Goal: Task Accomplishment & Management: Use online tool/utility

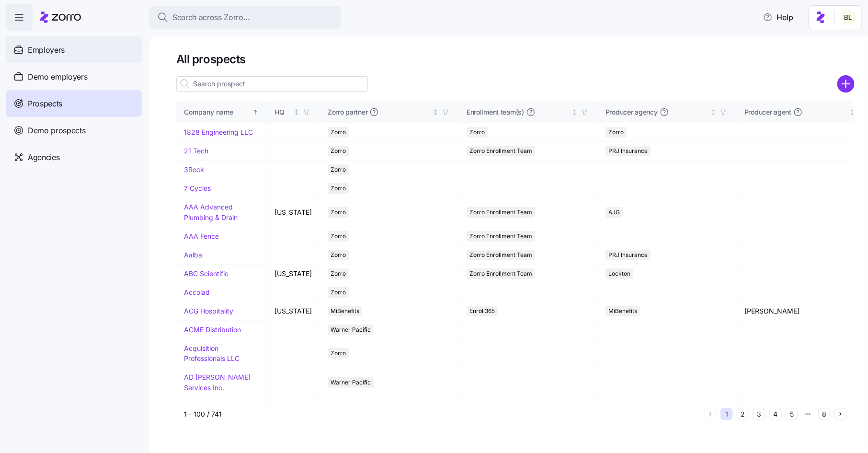
click at [73, 54] on div "Employers" at bounding box center [74, 49] width 136 height 27
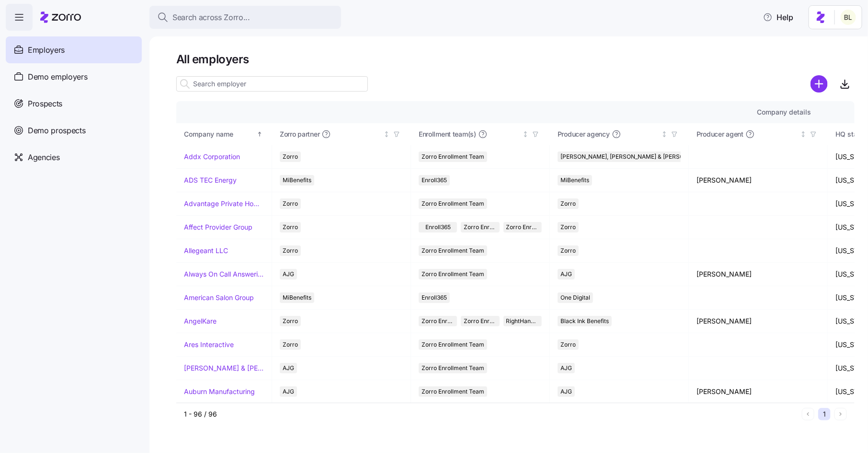
click at [267, 84] on input at bounding box center [272, 83] width 192 height 15
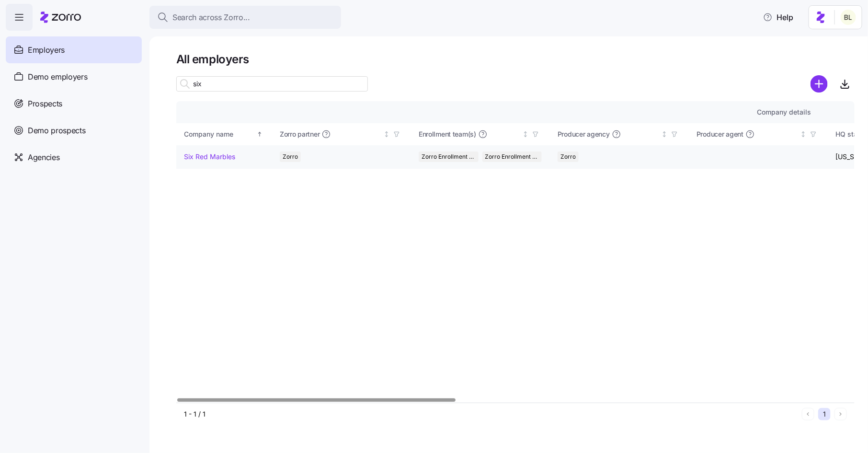
type input "six"
click at [220, 160] on link "Six Red Marbles" at bounding box center [209, 157] width 51 height 10
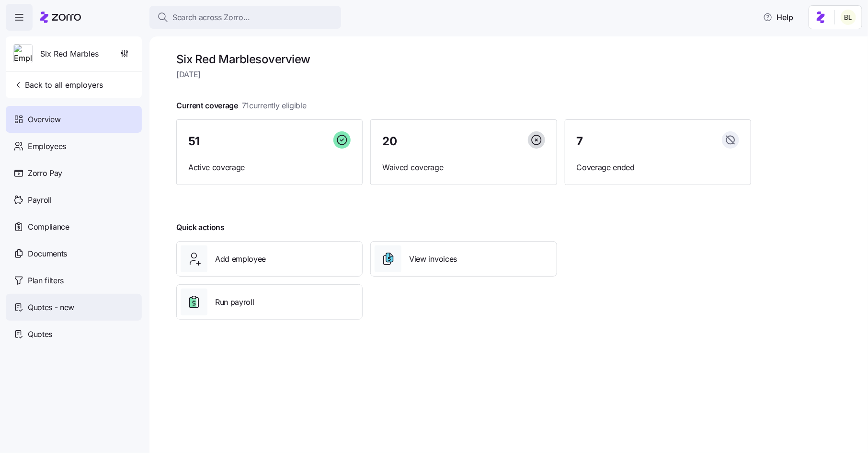
click at [89, 301] on div "Quotes - new" at bounding box center [74, 307] width 136 height 27
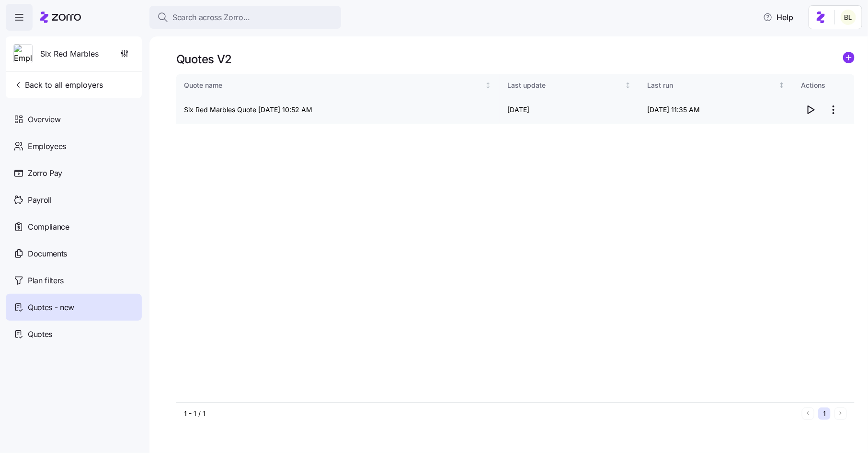
click at [812, 110] on icon "button" at bounding box center [810, 109] width 11 height 11
click at [59, 138] on div "Employees" at bounding box center [74, 146] width 136 height 27
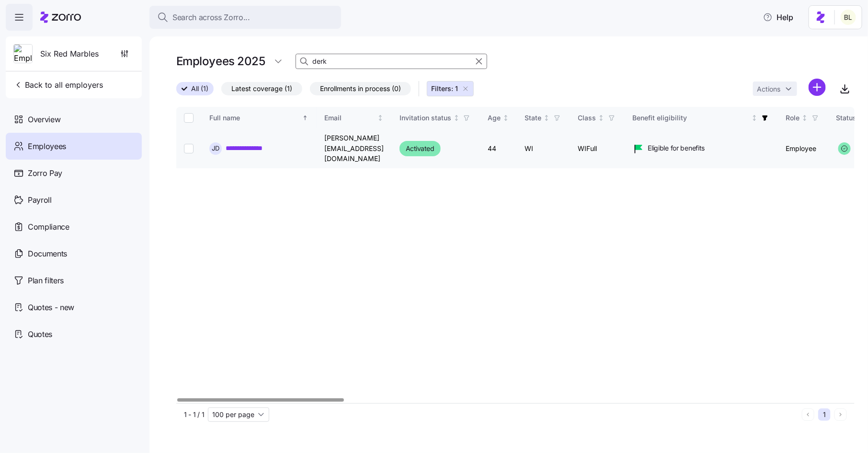
click at [245, 145] on link "**********" at bounding box center [251, 148] width 51 height 10
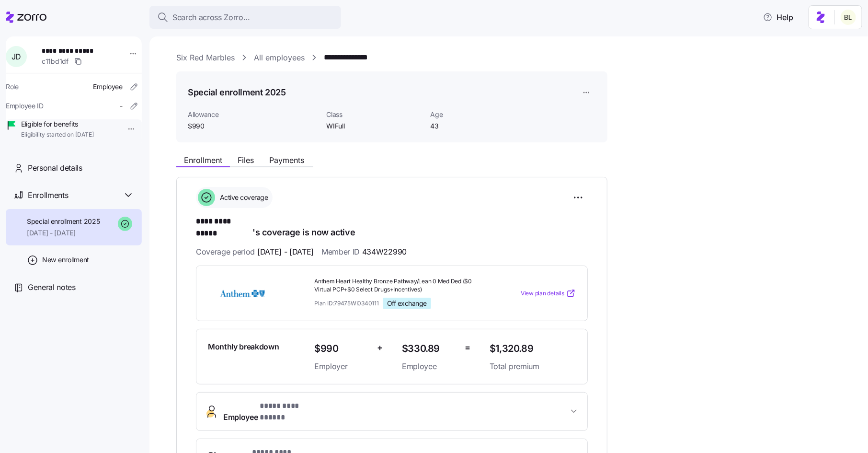
click at [271, 56] on link "All employees" at bounding box center [279, 58] width 51 height 12
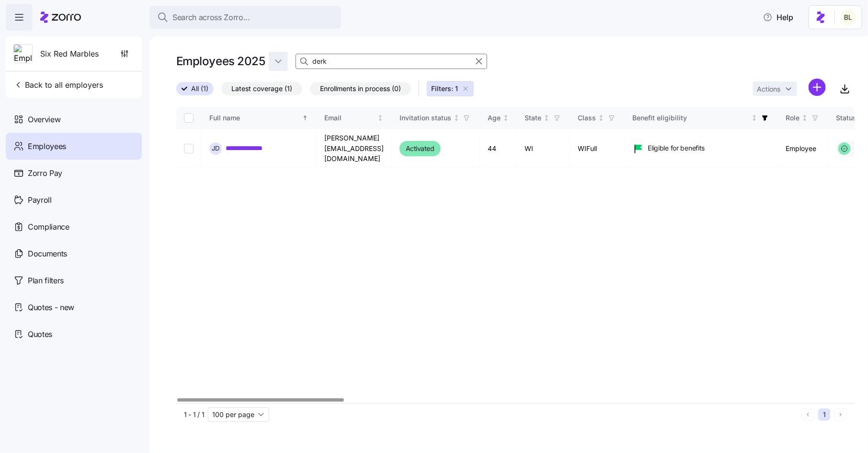
drag, startPoint x: 336, startPoint y: 59, endPoint x: 285, endPoint y: 59, distance: 50.3
click at [285, 59] on div "Employees 2025 derk" at bounding box center [515, 61] width 678 height 19
type input "clay"
click at [269, 143] on link "**********" at bounding box center [253, 148] width 54 height 10
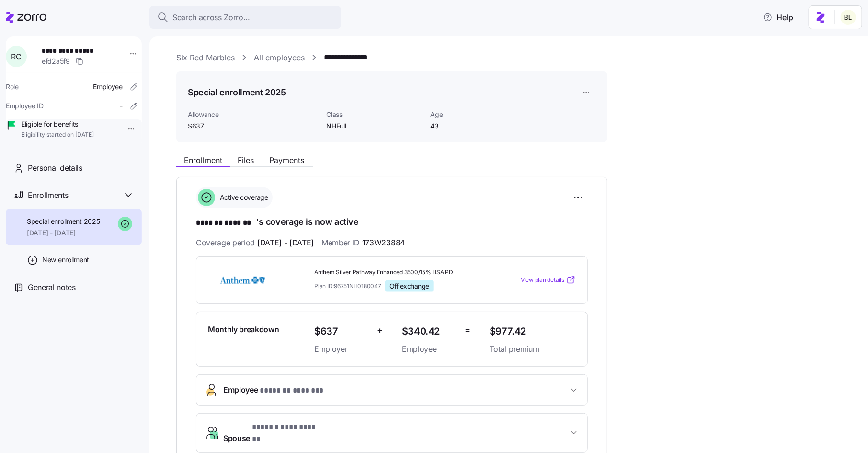
click at [286, 56] on link "All employees" at bounding box center [279, 58] width 51 height 12
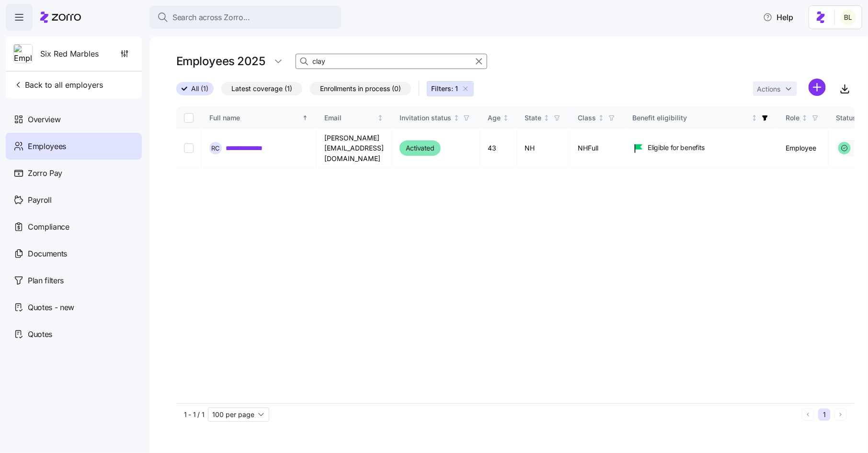
drag, startPoint x: 326, startPoint y: 62, endPoint x: 302, endPoint y: 62, distance: 23.5
click at [302, 62] on div "clay" at bounding box center [391, 61] width 192 height 15
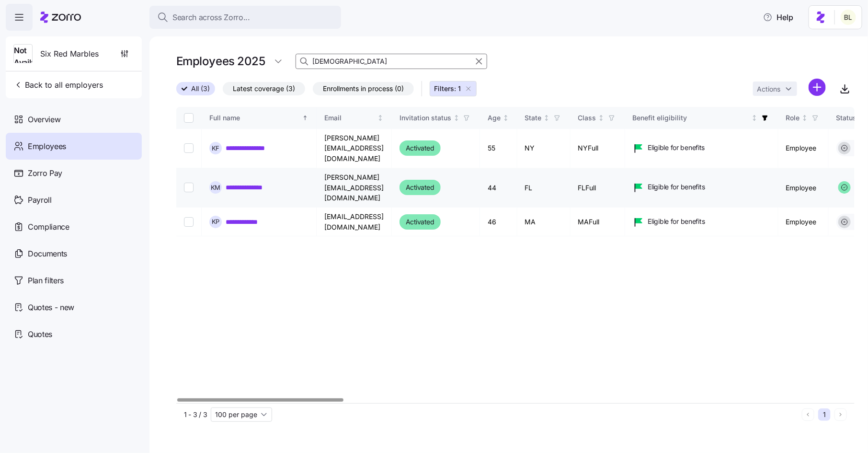
type input "[DEMOGRAPHIC_DATA]"
click at [266, 182] on link "**********" at bounding box center [251, 187] width 50 height 10
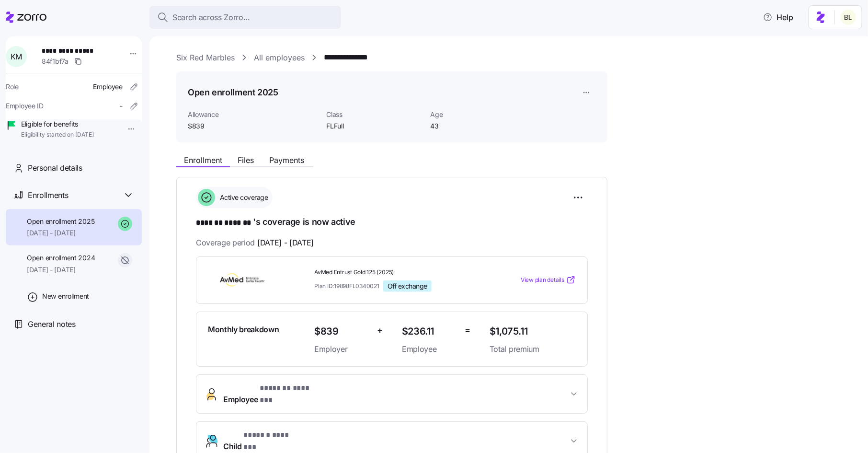
click at [295, 59] on link "All employees" at bounding box center [279, 58] width 51 height 12
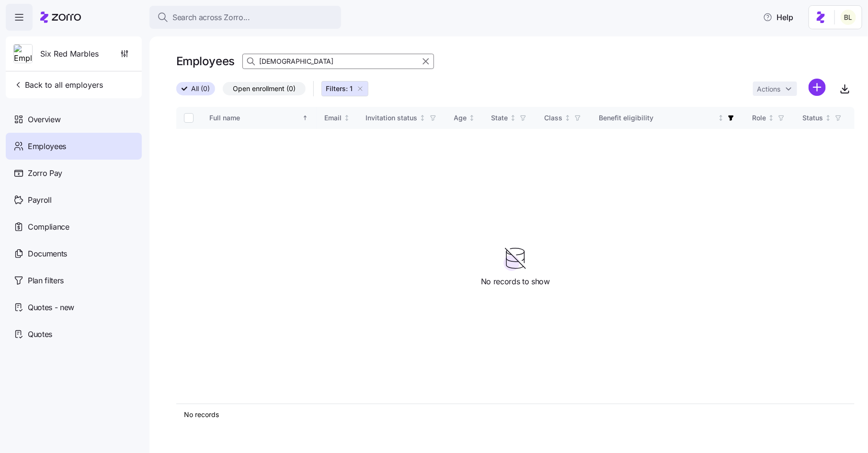
drag, startPoint x: 281, startPoint y: 61, endPoint x: 256, endPoint y: 58, distance: 25.1
click at [256, 58] on div "[DEMOGRAPHIC_DATA]" at bounding box center [338, 61] width 192 height 15
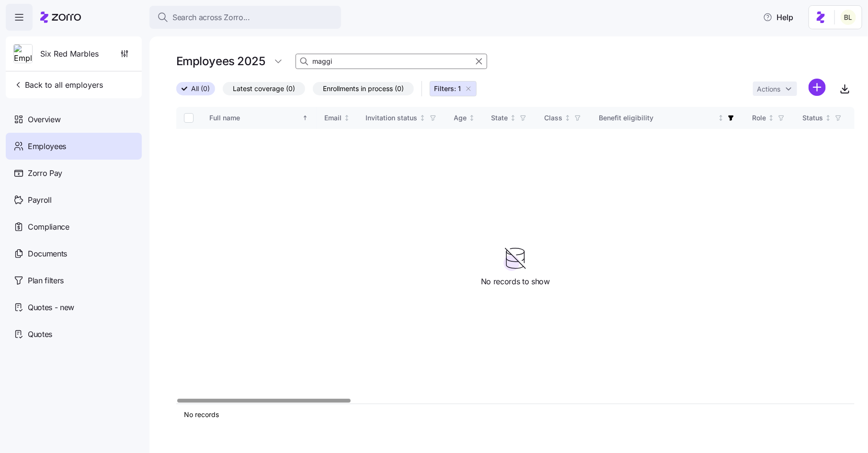
click at [344, 61] on input "maggi" at bounding box center [391, 61] width 192 height 15
type input "m"
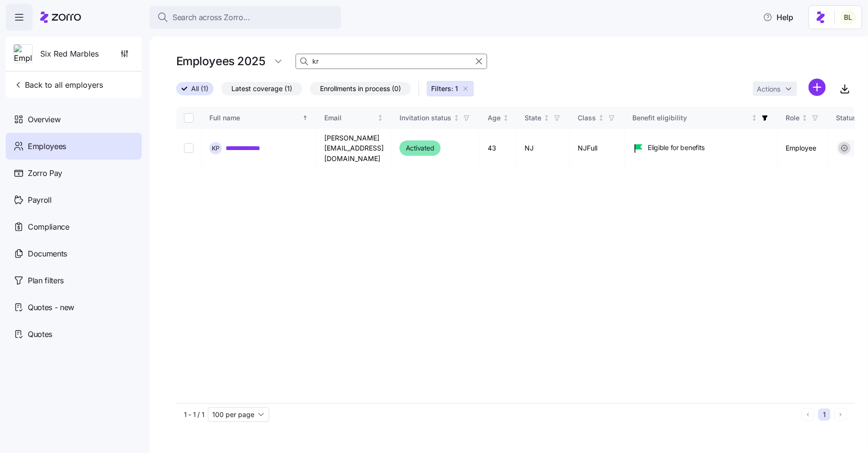
type input "k"
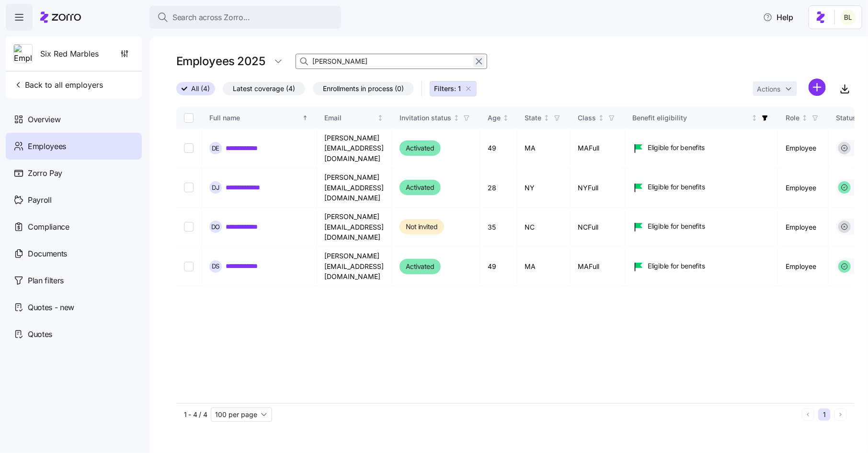
type input "[PERSON_NAME]"
click at [476, 61] on icon "button" at bounding box center [479, 61] width 11 height 11
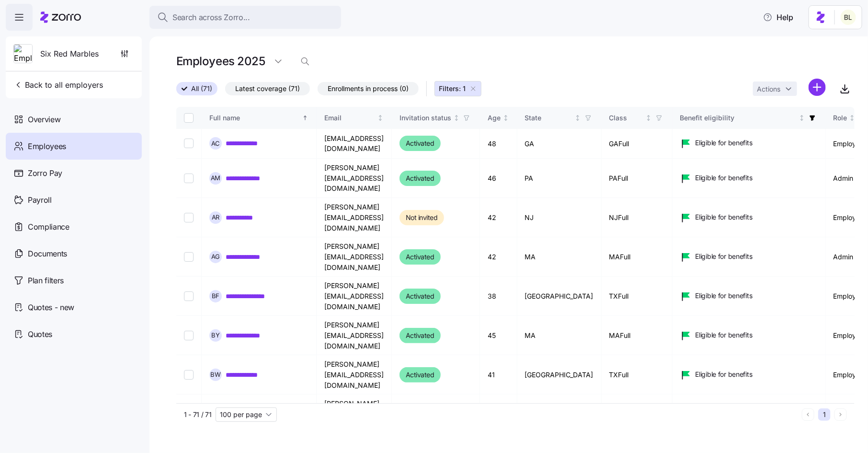
click at [474, 90] on icon "button" at bounding box center [473, 89] width 4 height 4
click at [306, 61] on icon "button" at bounding box center [305, 62] width 10 height 10
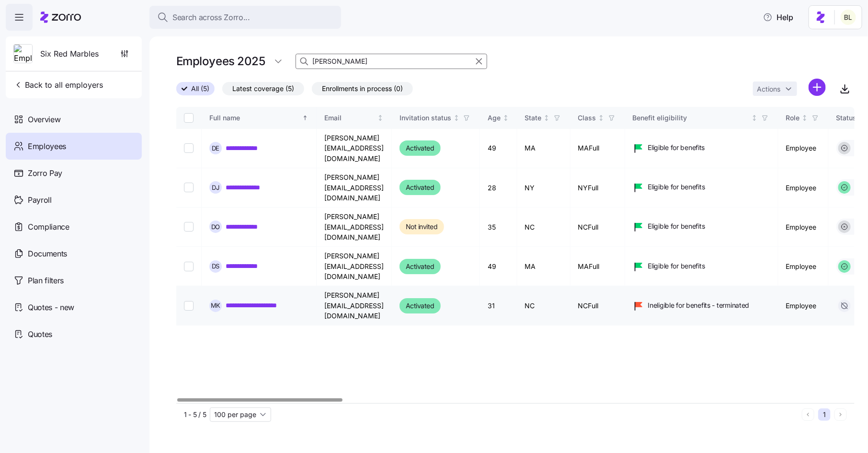
type input "[PERSON_NAME]"
click at [275, 300] on link "**********" at bounding box center [262, 305] width 73 height 10
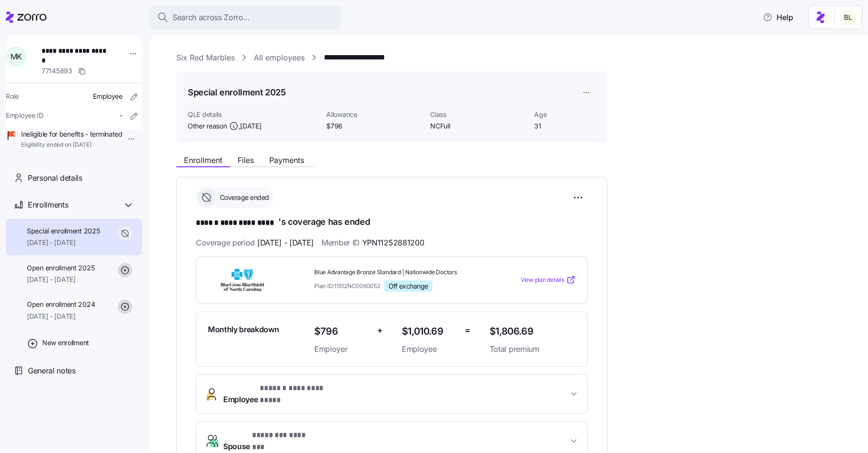
click at [290, 55] on link "All employees" at bounding box center [279, 58] width 51 height 12
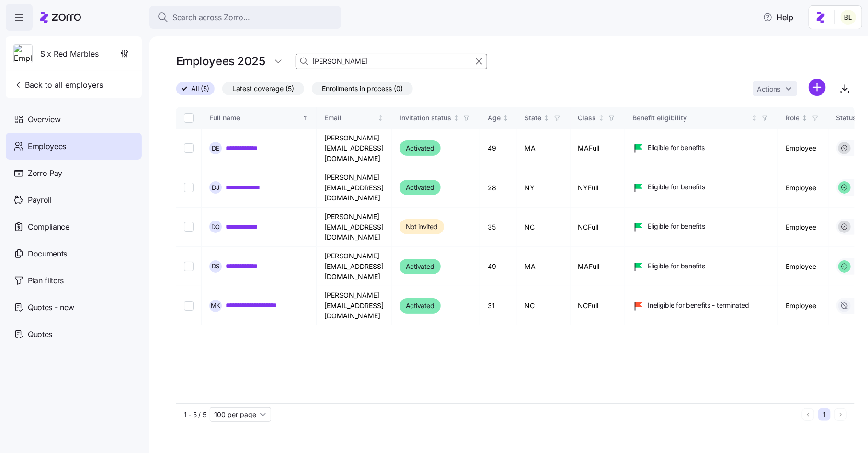
drag, startPoint x: 327, startPoint y: 62, endPoint x: 299, endPoint y: 57, distance: 28.7
click at [299, 57] on div "[PERSON_NAME]" at bounding box center [391, 61] width 192 height 15
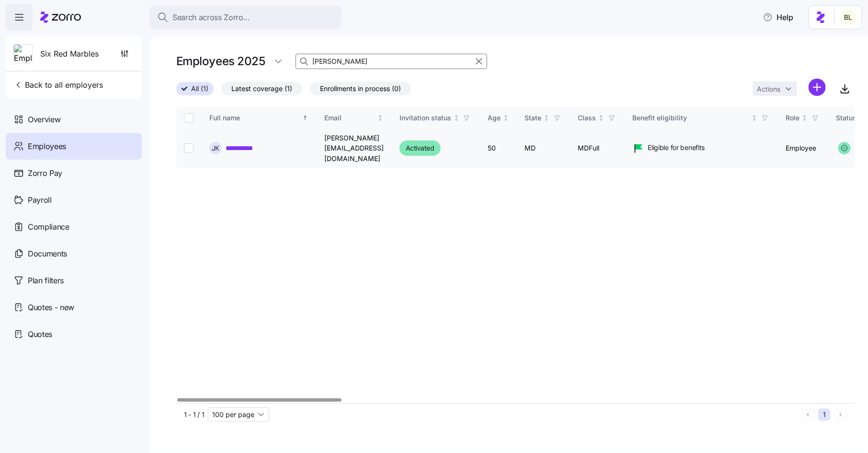
type input "[PERSON_NAME]"
click at [251, 143] on link "**********" at bounding box center [246, 148] width 41 height 10
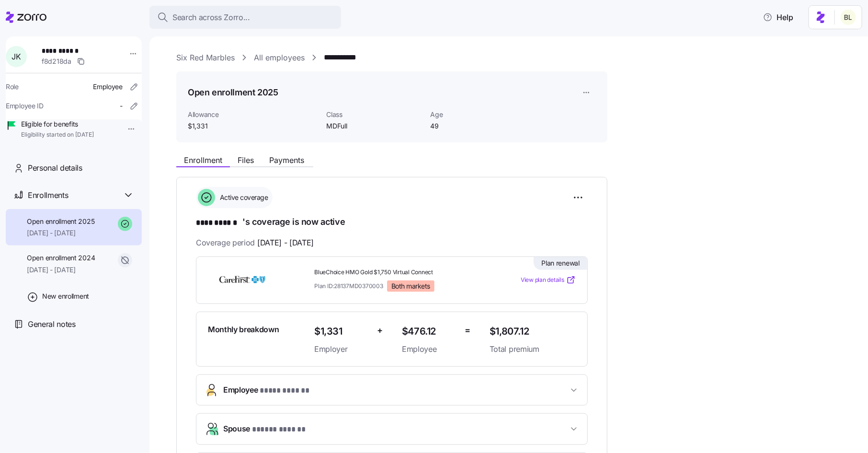
click at [287, 59] on link "All employees" at bounding box center [279, 58] width 51 height 12
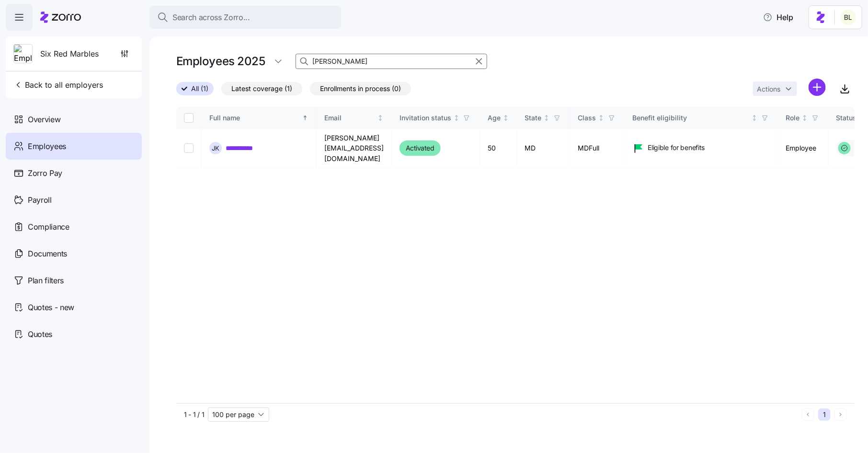
drag, startPoint x: 324, startPoint y: 63, endPoint x: 306, endPoint y: 63, distance: 18.2
click at [306, 63] on div "[PERSON_NAME]" at bounding box center [391, 61] width 192 height 15
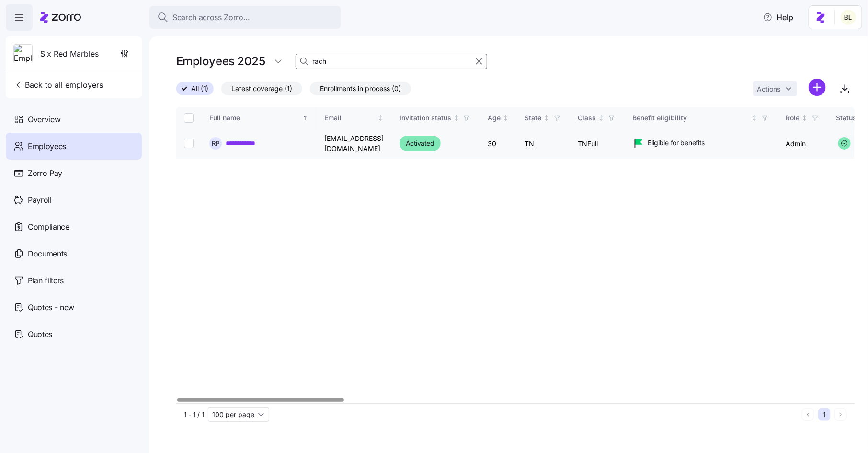
type input "rach"
click at [251, 144] on link "**********" at bounding box center [247, 143] width 43 height 10
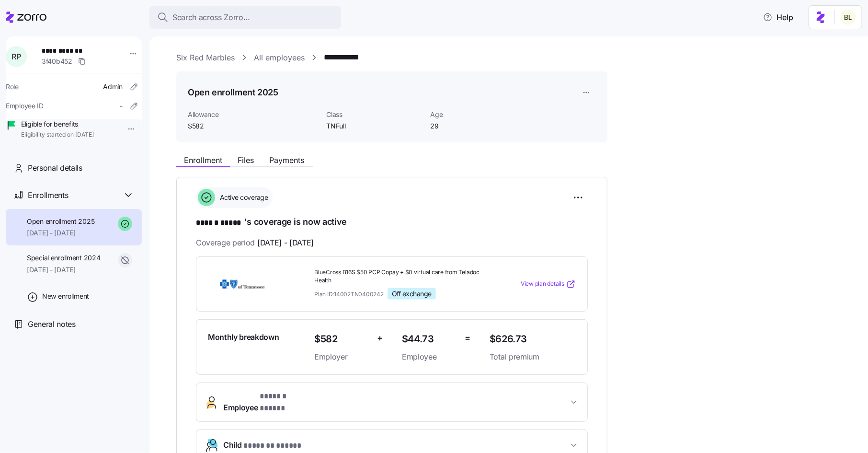
click at [290, 57] on link "All employees" at bounding box center [279, 58] width 51 height 12
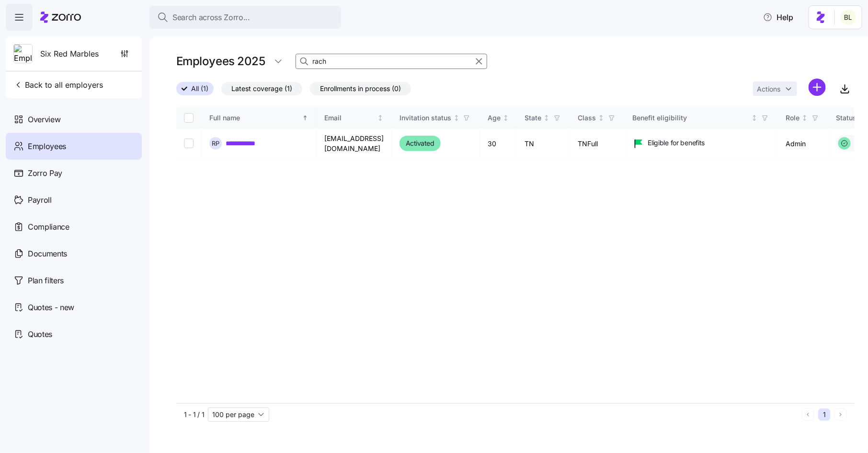
drag, startPoint x: 324, startPoint y: 65, endPoint x: 310, endPoint y: 64, distance: 13.4
click at [310, 64] on div "rach" at bounding box center [391, 61] width 192 height 15
type input "[PERSON_NAME]"
click at [238, 143] on link "**********" at bounding box center [248, 143] width 44 height 10
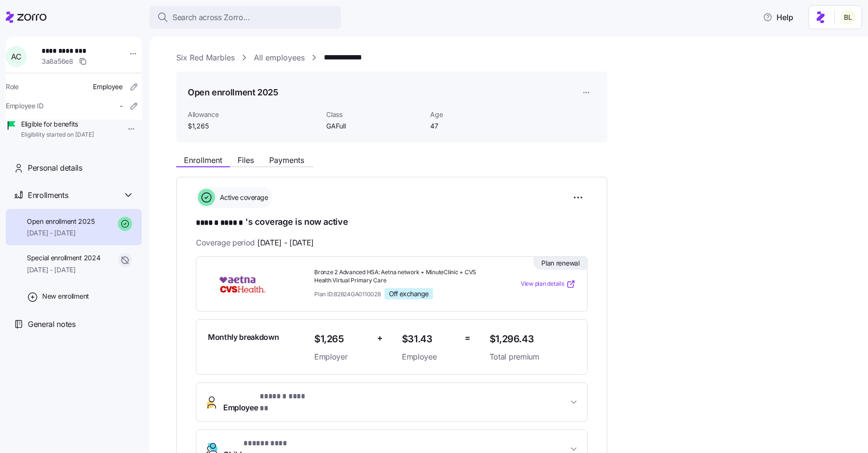
click at [280, 59] on link "All employees" at bounding box center [279, 58] width 51 height 12
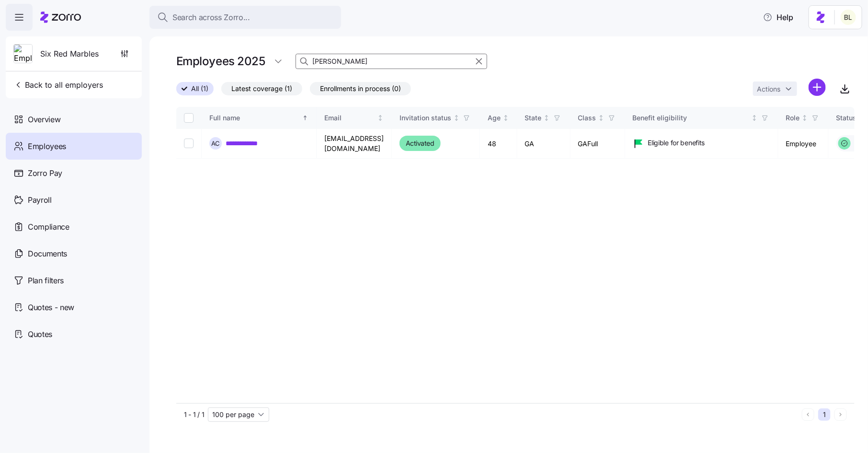
drag, startPoint x: 329, startPoint y: 62, endPoint x: 296, endPoint y: 59, distance: 32.3
click at [296, 59] on div "[PERSON_NAME]" at bounding box center [391, 61] width 192 height 15
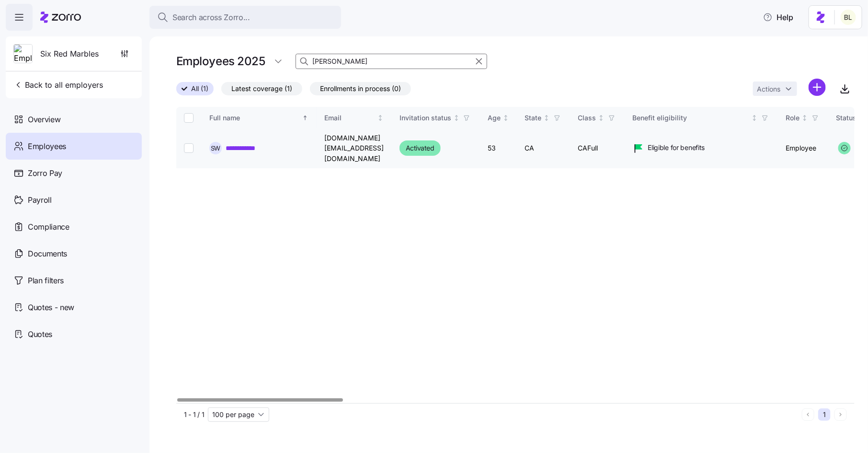
type input "[PERSON_NAME]"
click at [250, 143] on link "**********" at bounding box center [247, 148] width 42 height 10
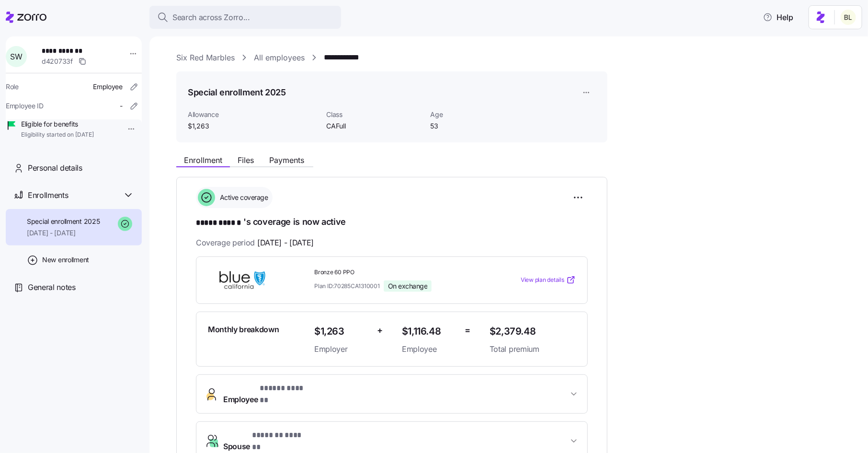
click at [294, 58] on link "All employees" at bounding box center [279, 58] width 51 height 12
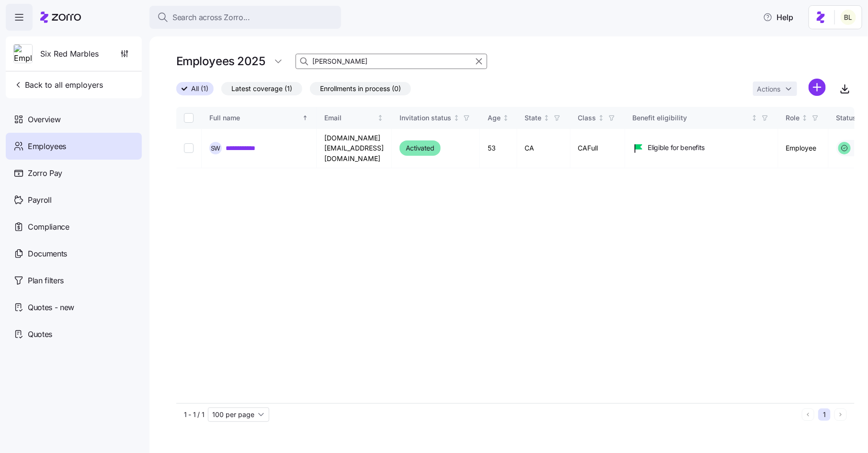
drag, startPoint x: 332, startPoint y: 61, endPoint x: 311, endPoint y: 61, distance: 21.1
click at [311, 61] on div "[PERSON_NAME]" at bounding box center [391, 61] width 192 height 15
type input "drap"
click at [259, 143] on link "**********" at bounding box center [252, 148] width 53 height 10
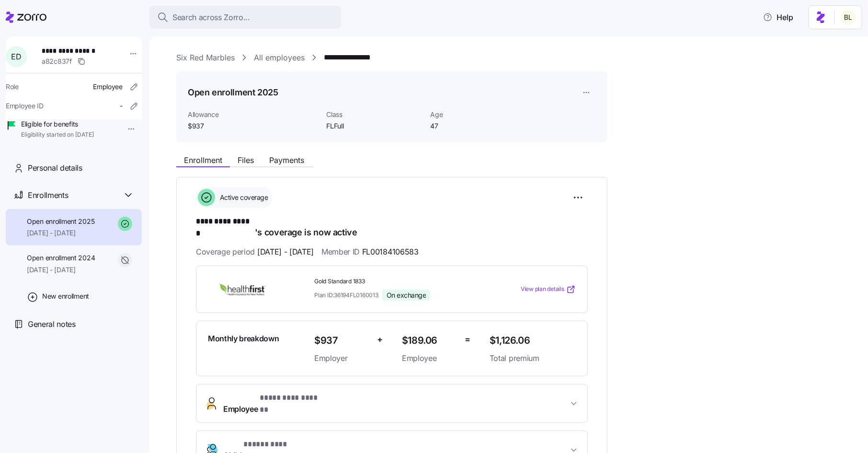
click at [264, 57] on link "All employees" at bounding box center [279, 58] width 51 height 12
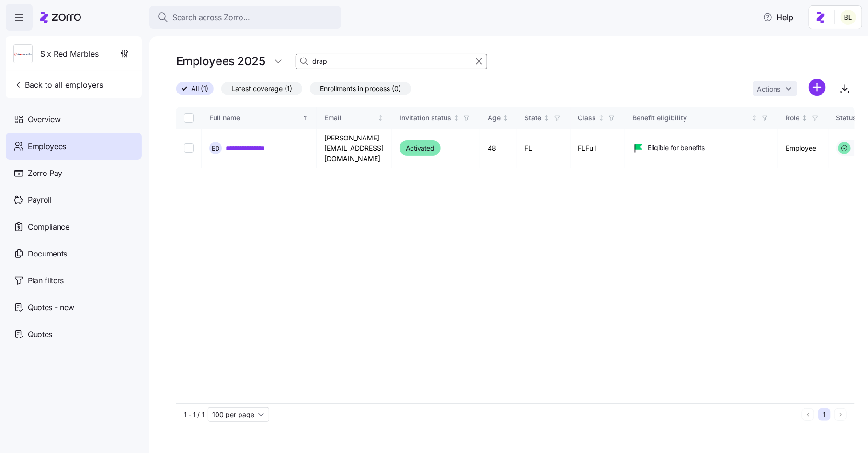
drag, startPoint x: 330, startPoint y: 62, endPoint x: 296, endPoint y: 62, distance: 34.0
click at [296, 62] on div "drap" at bounding box center [391, 61] width 192 height 15
type input "[PERSON_NAME]"
click at [245, 145] on link "**********" at bounding box center [249, 148] width 47 height 10
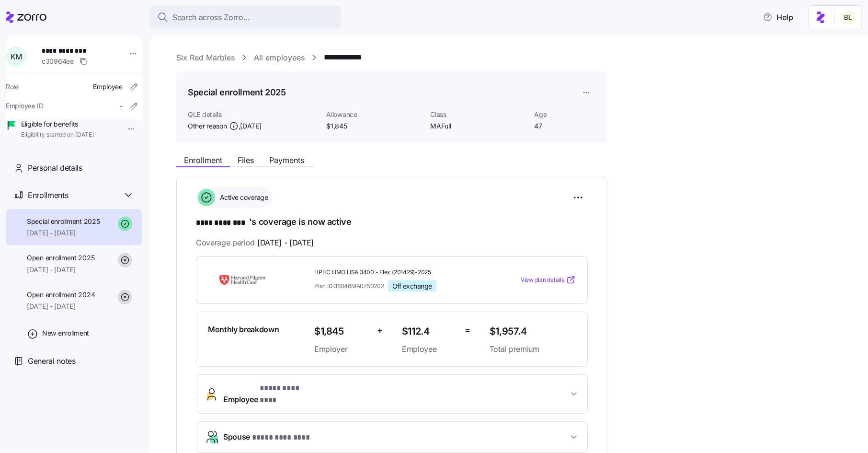
click at [287, 61] on link "All employees" at bounding box center [279, 58] width 51 height 12
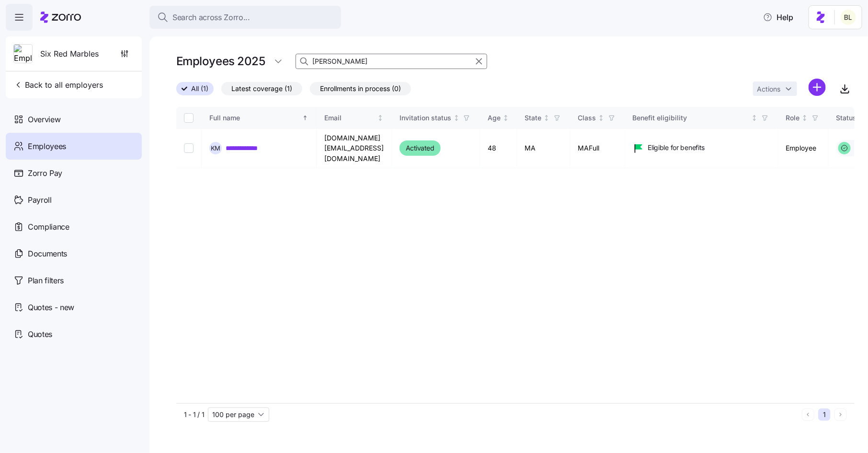
drag, startPoint x: 331, startPoint y: 62, endPoint x: 306, endPoint y: 61, distance: 25.4
click at [306, 61] on div "[PERSON_NAME]" at bounding box center [391, 61] width 192 height 15
type input "dann"
click at [263, 143] on link "**********" at bounding box center [249, 148] width 47 height 10
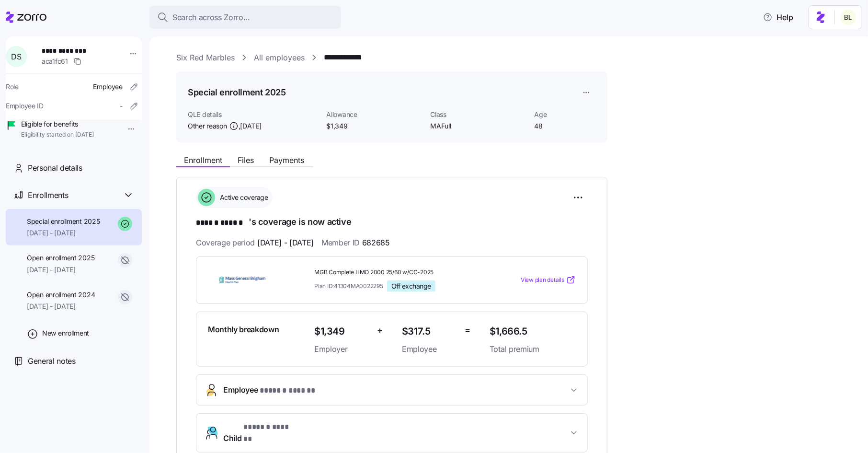
click at [290, 59] on link "All employees" at bounding box center [279, 58] width 51 height 12
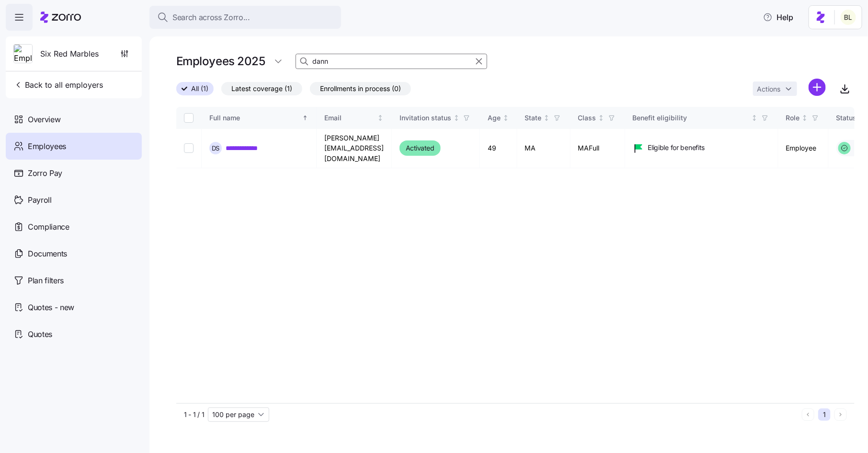
drag, startPoint x: 333, startPoint y: 63, endPoint x: 295, endPoint y: 63, distance: 37.4
click at [295, 63] on div "dann" at bounding box center [391, 61] width 192 height 15
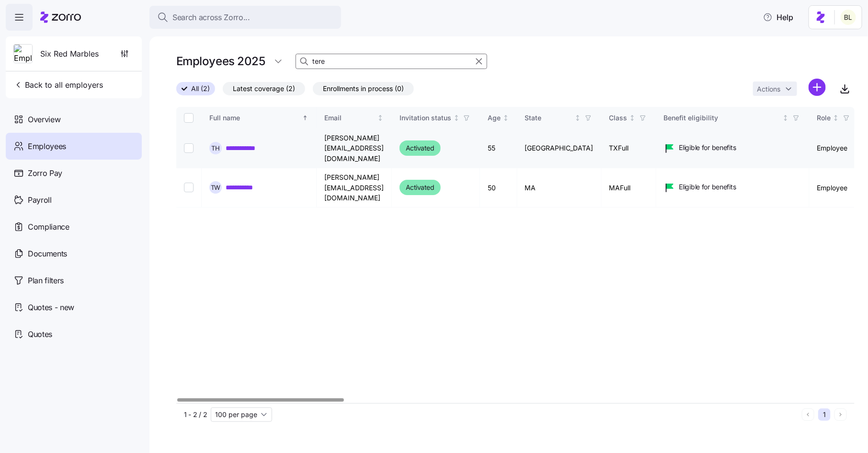
type input "tere"
click at [260, 143] on link "**********" at bounding box center [247, 148] width 43 height 10
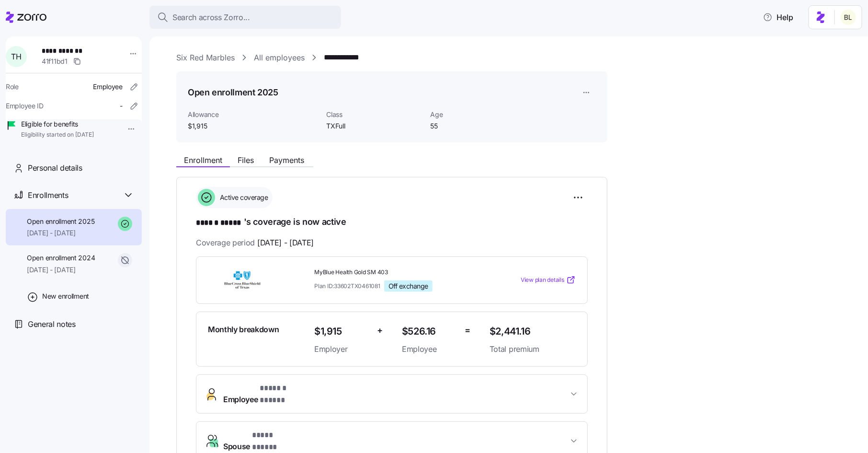
click at [280, 62] on link "All employees" at bounding box center [279, 58] width 51 height 12
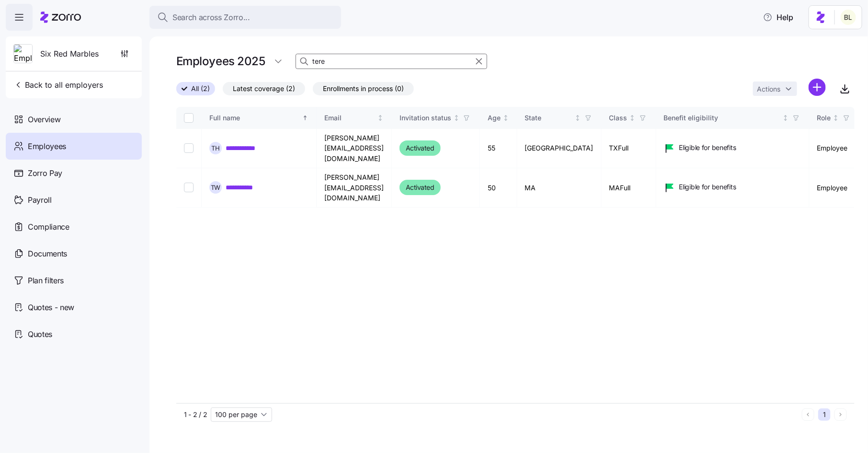
drag, startPoint x: 331, startPoint y: 62, endPoint x: 302, endPoint y: 62, distance: 29.2
click at [302, 62] on div "tere" at bounding box center [391, 61] width 192 height 15
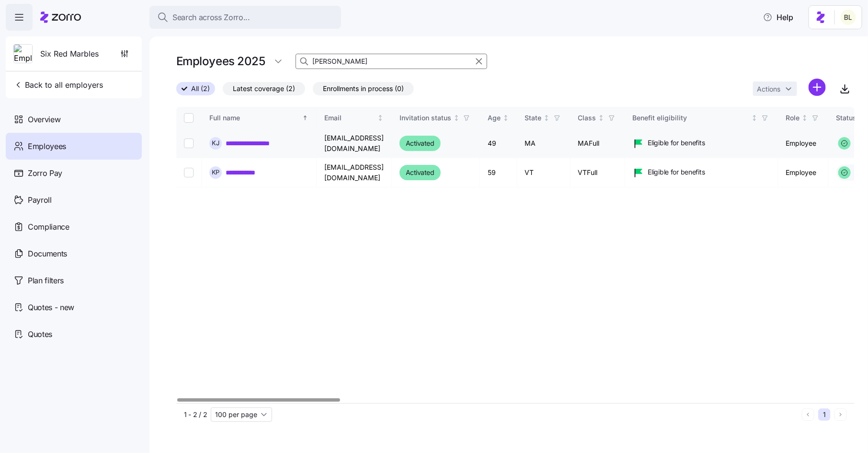
type input "[PERSON_NAME]"
click at [268, 142] on link "**********" at bounding box center [259, 143] width 67 height 10
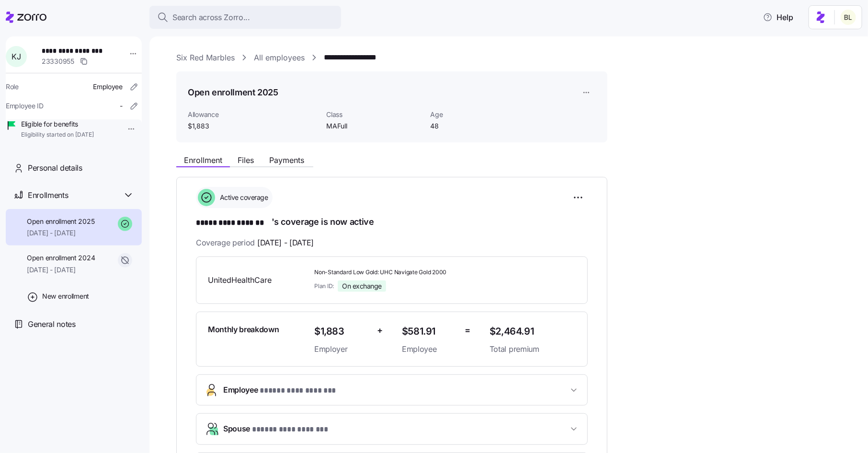
click at [281, 59] on link "All employees" at bounding box center [279, 58] width 51 height 12
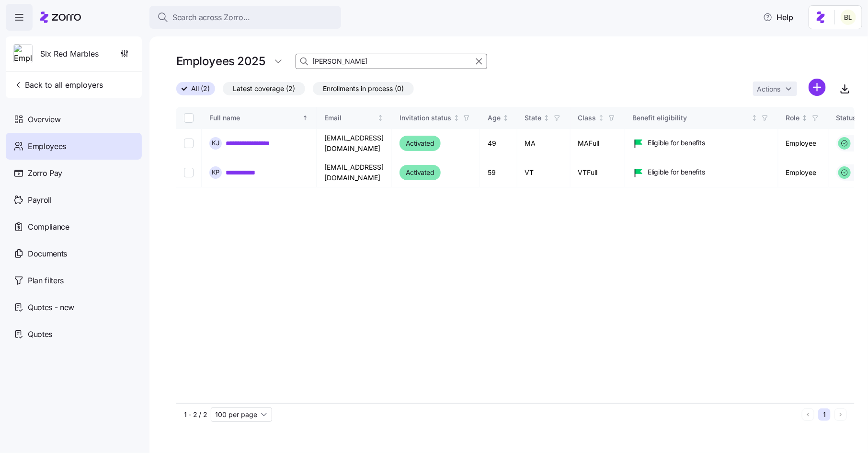
drag, startPoint x: 335, startPoint y: 62, endPoint x: 289, endPoint y: 60, distance: 45.5
click at [289, 60] on div "Employees 2025 [PERSON_NAME]" at bounding box center [515, 61] width 678 height 19
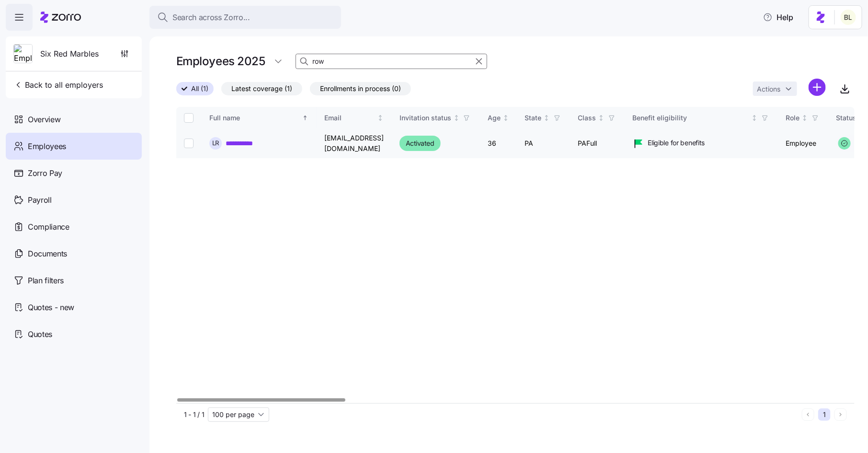
type input "row"
click at [246, 141] on link "**********" at bounding box center [246, 143] width 41 height 10
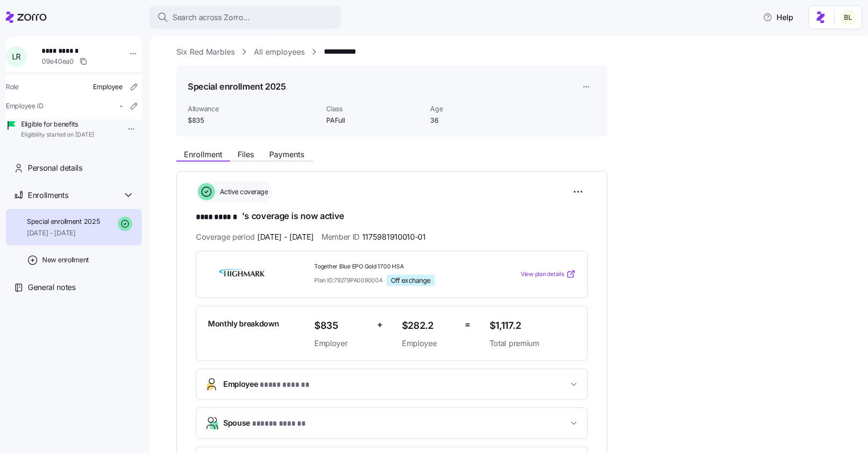
scroll to position [5, 0]
click at [261, 51] on link "All employees" at bounding box center [279, 53] width 51 height 12
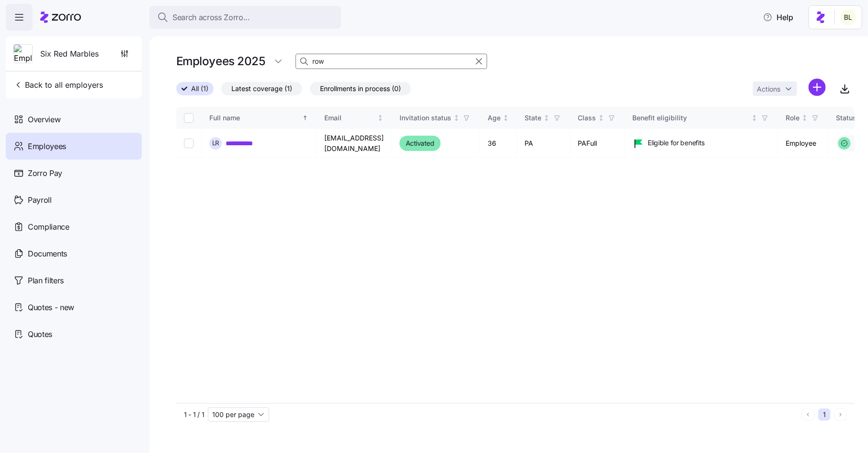
drag, startPoint x: 333, startPoint y: 58, endPoint x: 299, endPoint y: 57, distance: 34.5
click at [299, 57] on div "row" at bounding box center [391, 61] width 192 height 15
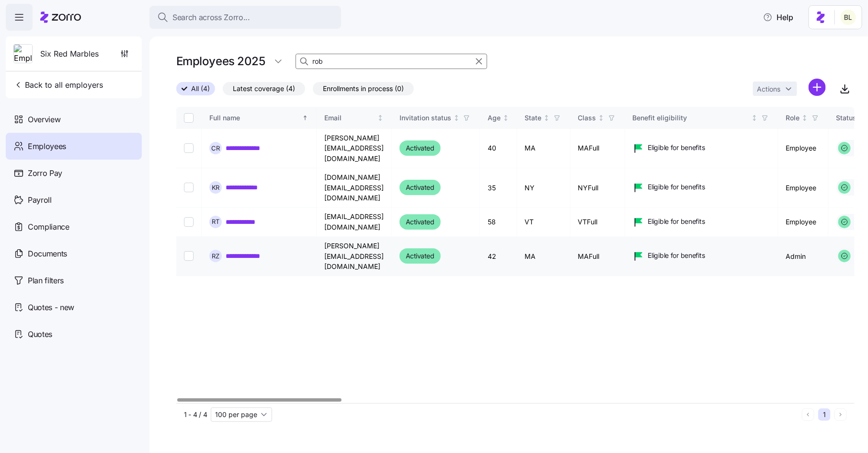
type input "rob"
click at [260, 251] on link "**********" at bounding box center [251, 256] width 50 height 10
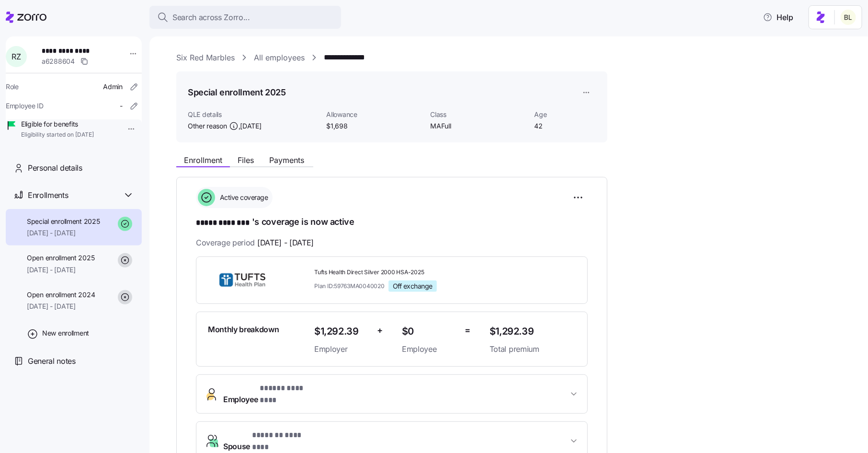
click at [288, 57] on link "All employees" at bounding box center [279, 58] width 51 height 12
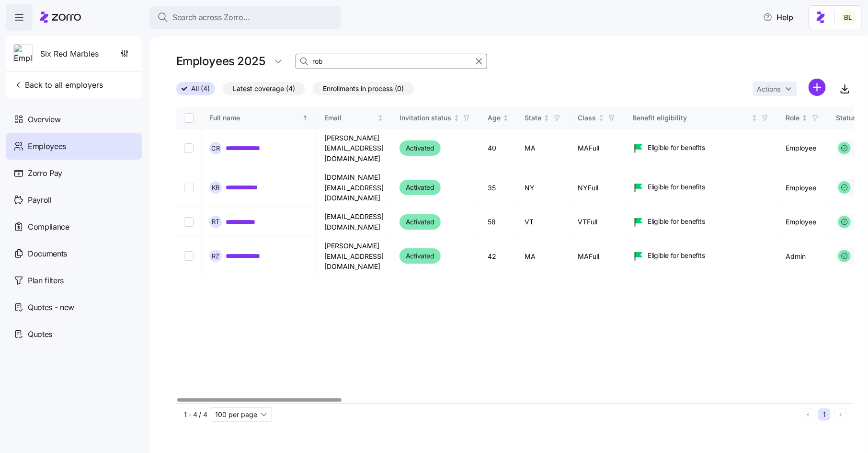
drag, startPoint x: 332, startPoint y: 63, endPoint x: 293, endPoint y: 61, distance: 39.3
click at [293, 61] on div "Employees 2025 rob" at bounding box center [515, 61] width 678 height 19
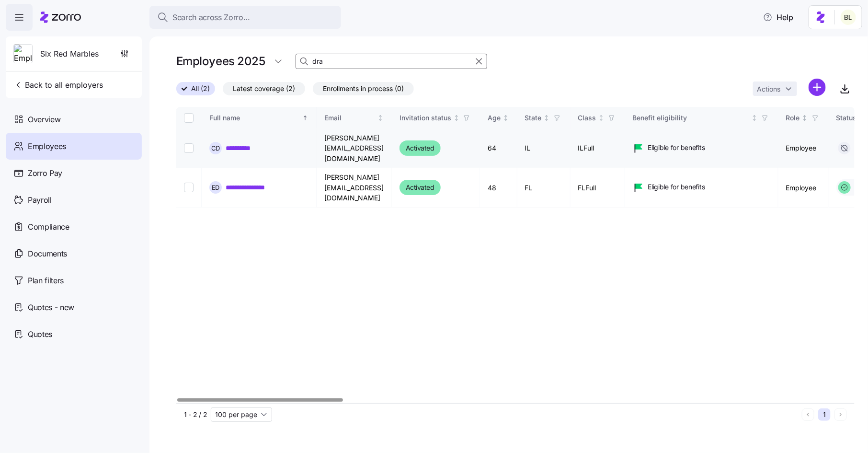
type input "dra"
click at [249, 143] on link "**********" at bounding box center [243, 148] width 35 height 10
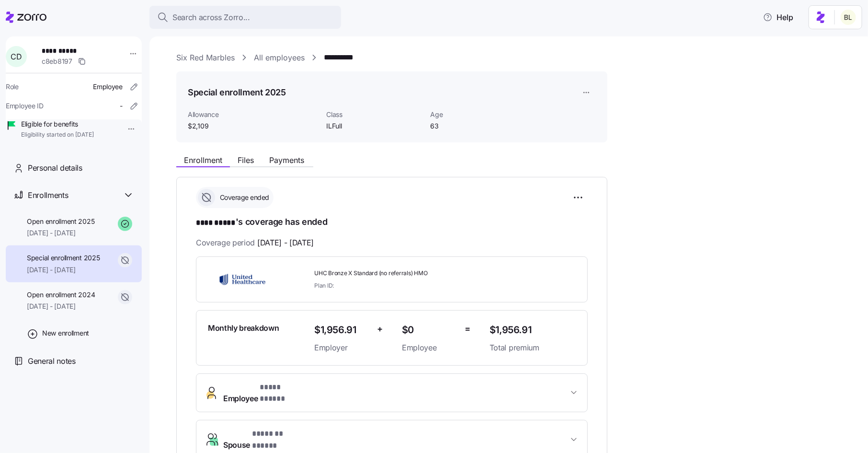
click at [281, 60] on link "All employees" at bounding box center [279, 58] width 51 height 12
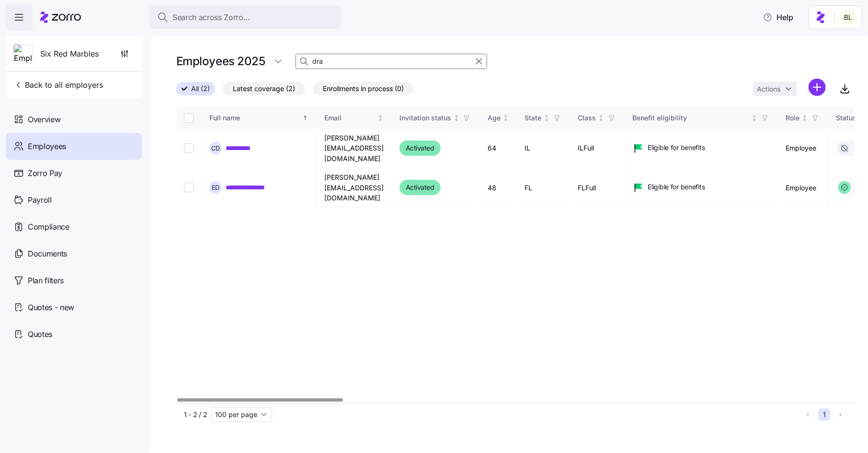
drag, startPoint x: 325, startPoint y: 60, endPoint x: 301, endPoint y: 60, distance: 23.9
click at [301, 60] on div "dra" at bounding box center [391, 61] width 192 height 15
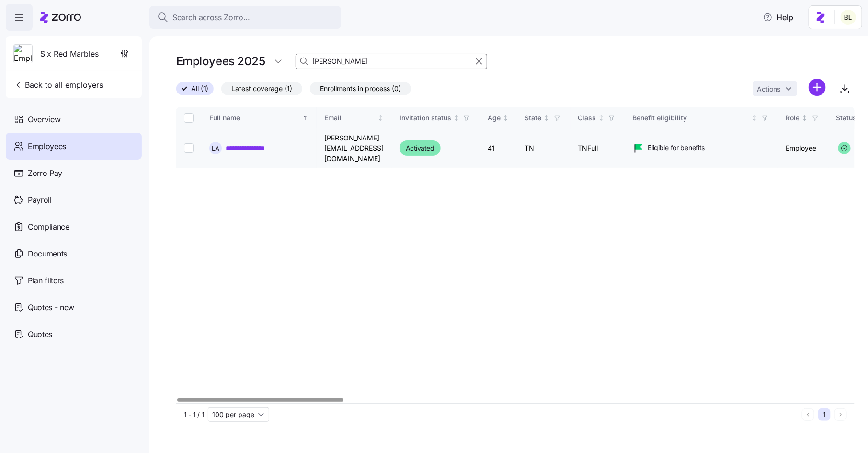
type input "[PERSON_NAME]"
click at [274, 143] on link "**********" at bounding box center [254, 148] width 57 height 10
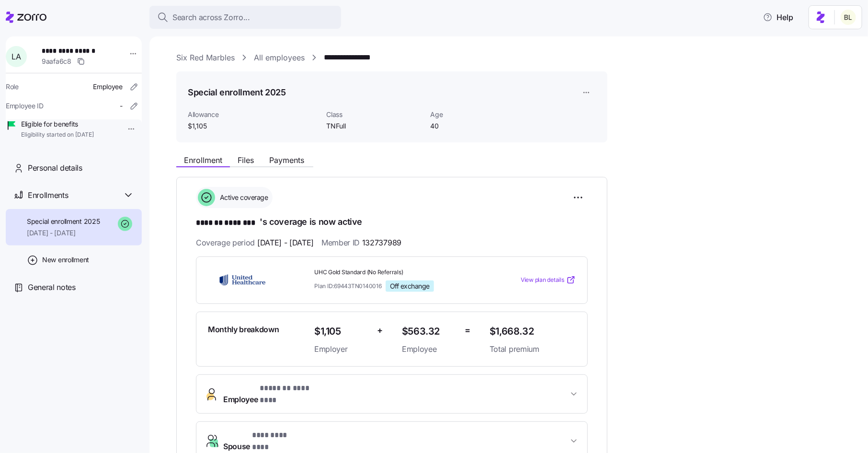
click at [260, 52] on link "All employees" at bounding box center [279, 58] width 51 height 12
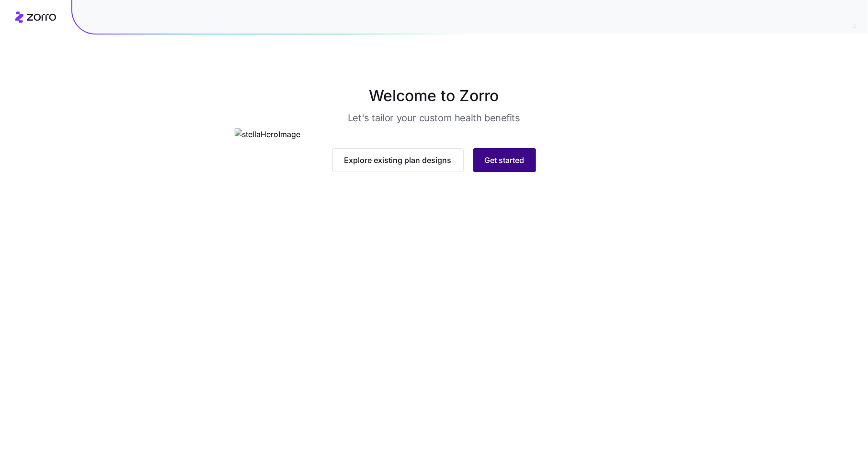
click at [509, 166] on span "Get started" at bounding box center [505, 159] width 40 height 11
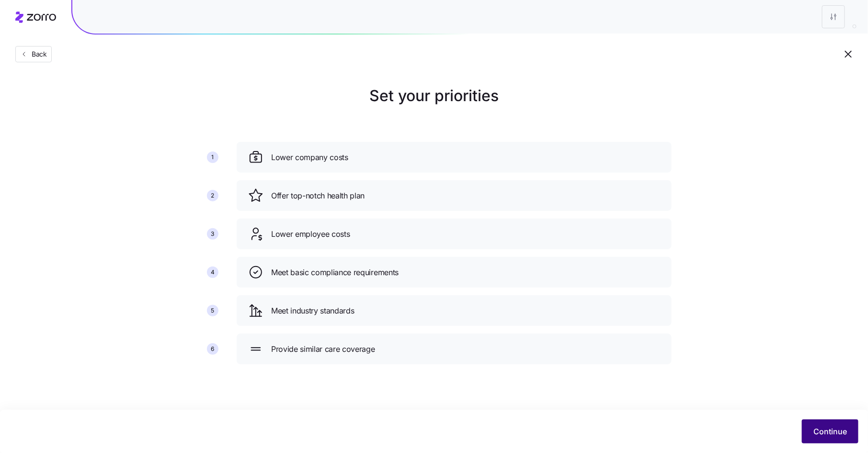
click at [820, 428] on span "Continue" at bounding box center [830, 430] width 34 height 11
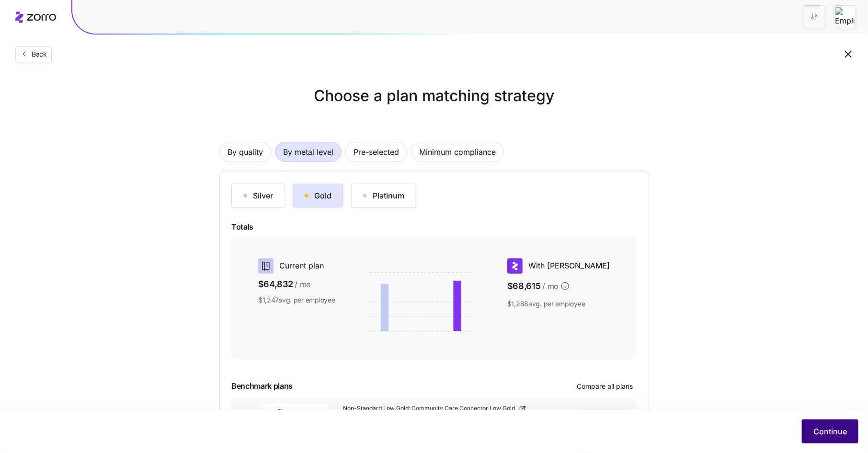
click at [824, 432] on span "Continue" at bounding box center [830, 430] width 34 height 11
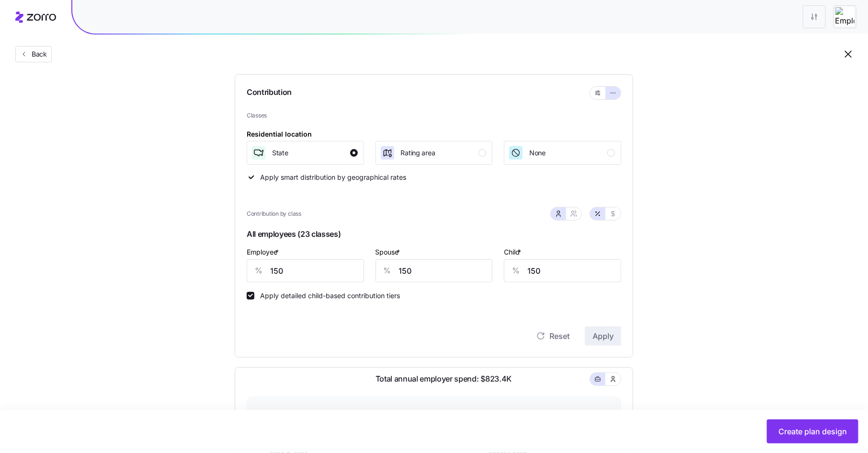
scroll to position [92, 0]
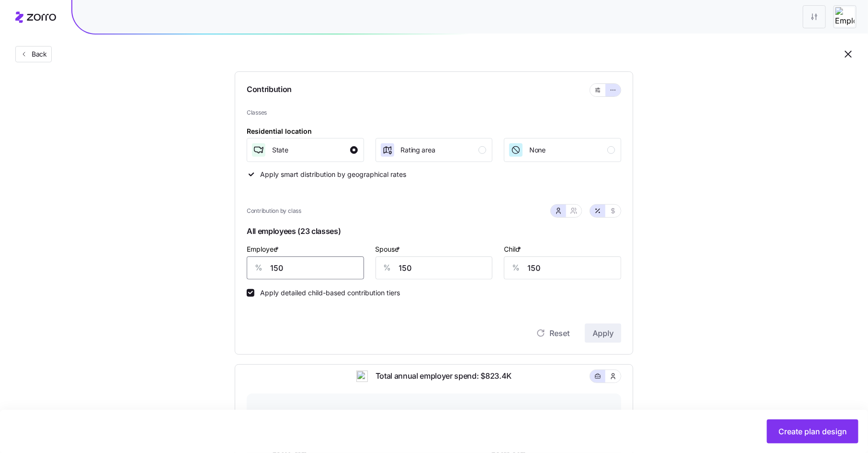
drag, startPoint x: 285, startPoint y: 269, endPoint x: 269, endPoint y: 268, distance: 16.8
click at [269, 268] on div "% 150" at bounding box center [305, 267] width 117 height 23
type input "135"
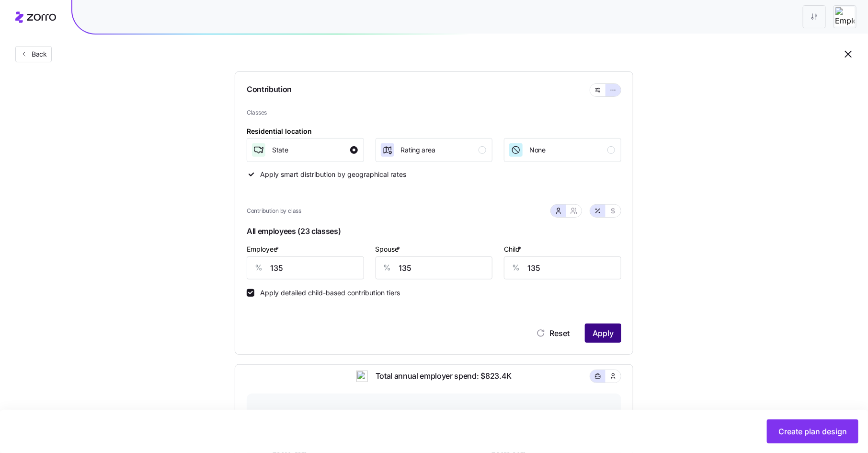
click at [610, 334] on span "Apply" at bounding box center [602, 332] width 21 height 11
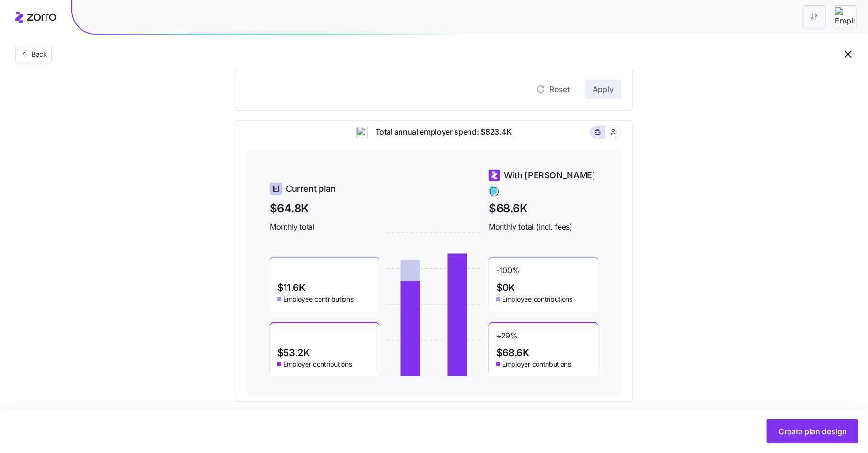
scroll to position [346, 0]
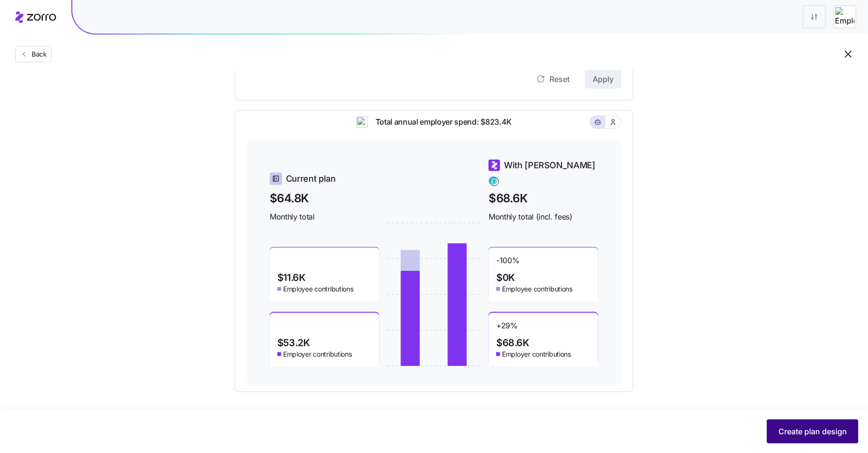
click at [792, 434] on span "Create plan design" at bounding box center [812, 430] width 68 height 11
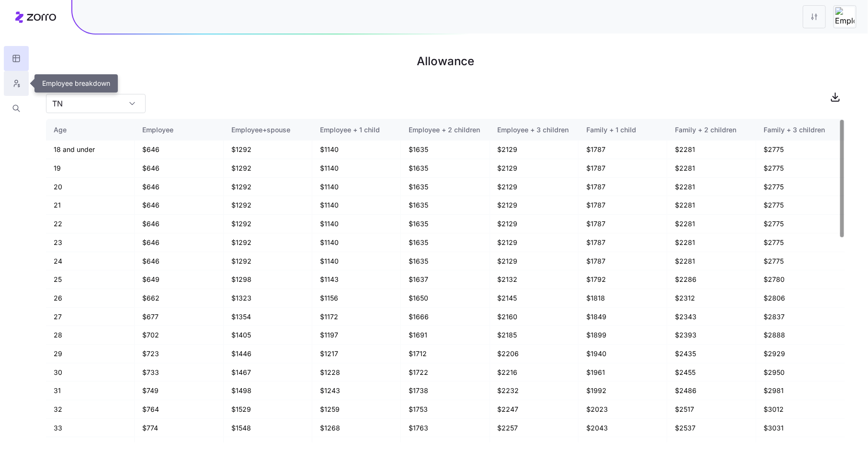
click at [17, 81] on icon "button" at bounding box center [16, 84] width 9 height 10
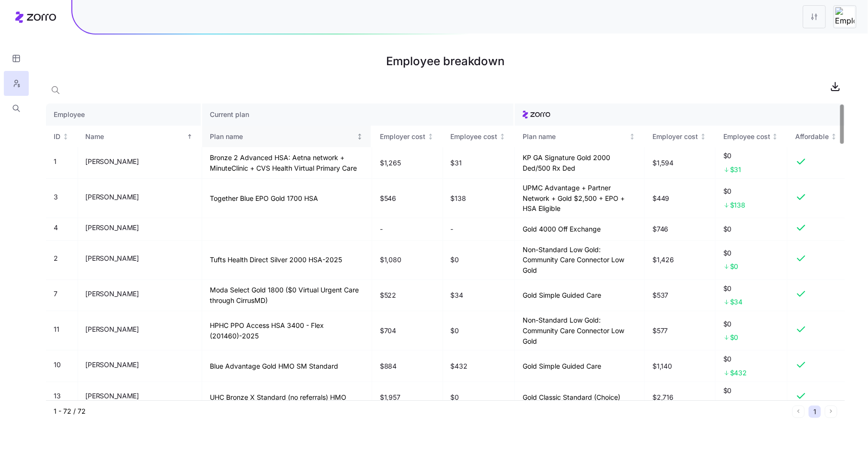
click at [210, 136] on div "Plan name" at bounding box center [282, 136] width 145 height 11
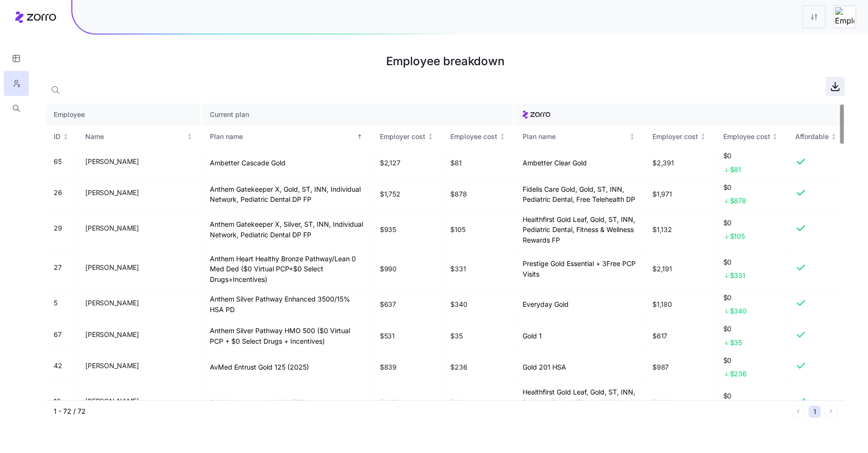
click at [832, 88] on icon "button" at bounding box center [834, 85] width 11 height 11
click at [17, 57] on icon "button" at bounding box center [16, 59] width 9 height 10
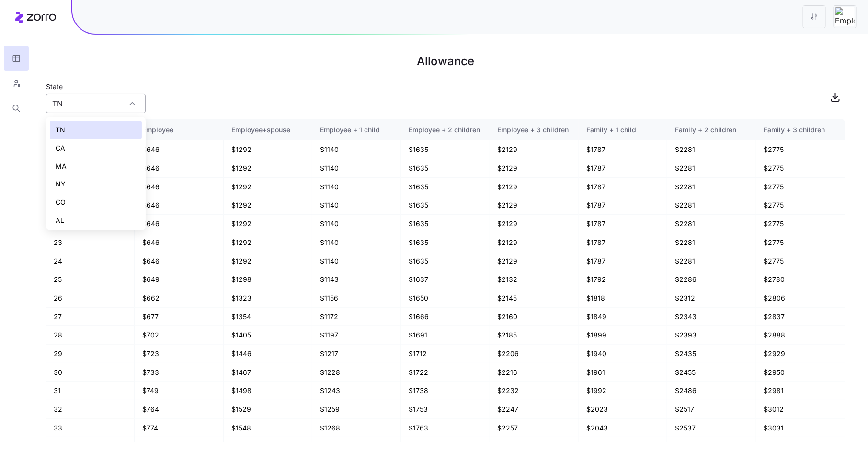
click at [122, 104] on input "TN" at bounding box center [96, 103] width 100 height 19
click at [834, 99] on icon "button" at bounding box center [834, 96] width 11 height 11
